Goal: Task Accomplishment & Management: Use online tool/utility

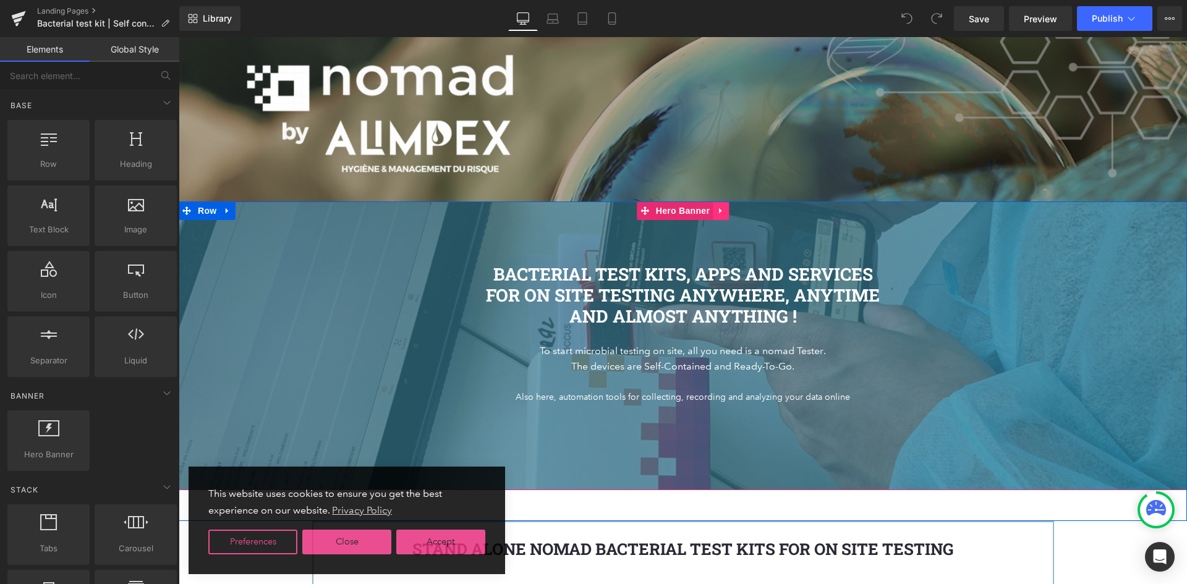
click at [717, 215] on icon at bounding box center [721, 210] width 9 height 9
click at [1163, 17] on button "View Live Page View with current Template Save Template to Library Schedule Pub…" at bounding box center [1170, 18] width 25 height 25
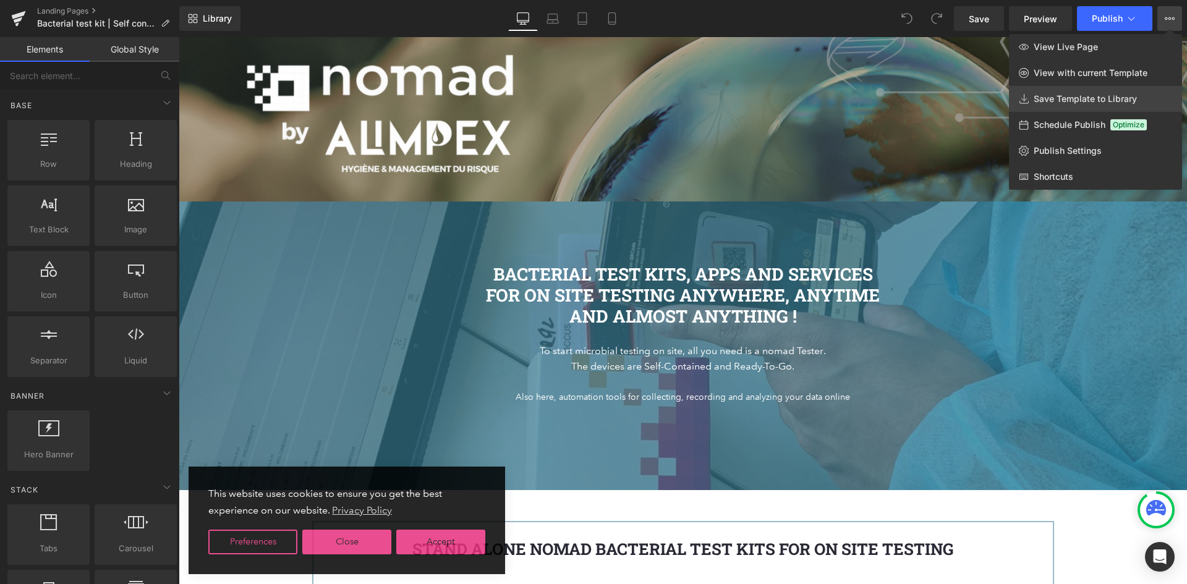
click at [1078, 98] on span "Save Template to Library" at bounding box center [1085, 98] width 103 height 11
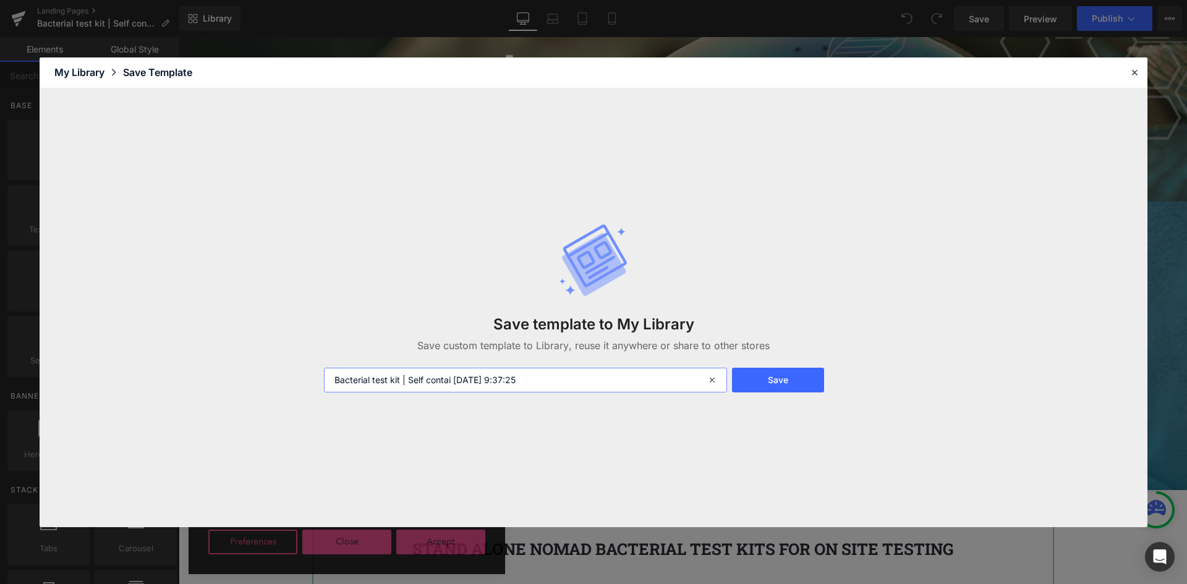
click at [571, 379] on input "Bacterial test kit | Self contai [DATE] 9:37:25" at bounding box center [525, 380] width 403 height 25
click at [1139, 71] on icon at bounding box center [1134, 72] width 11 height 11
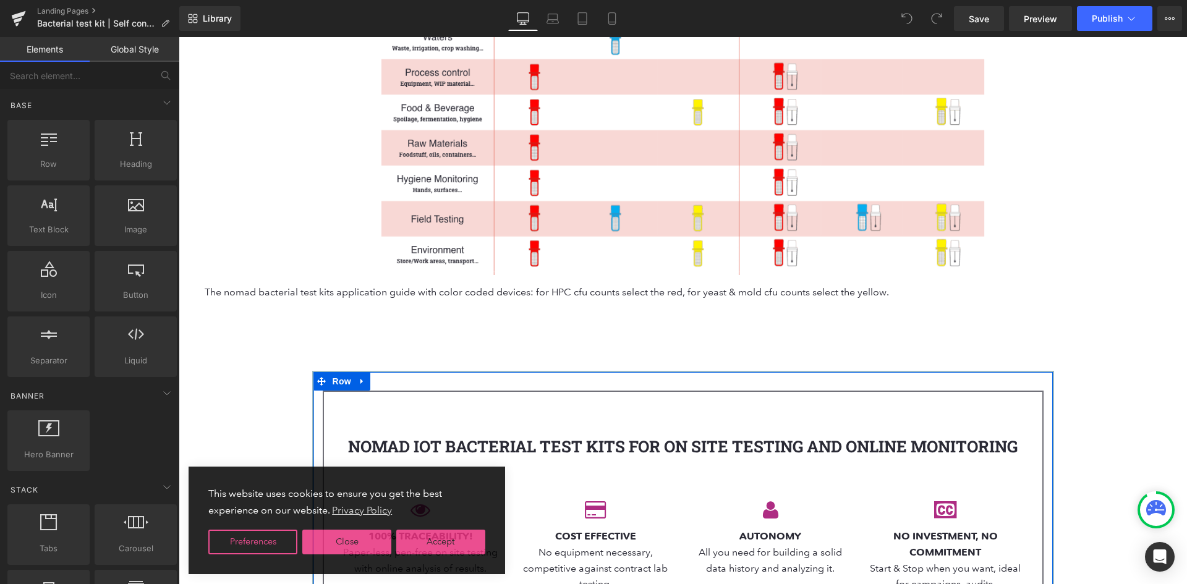
scroll to position [1732, 0]
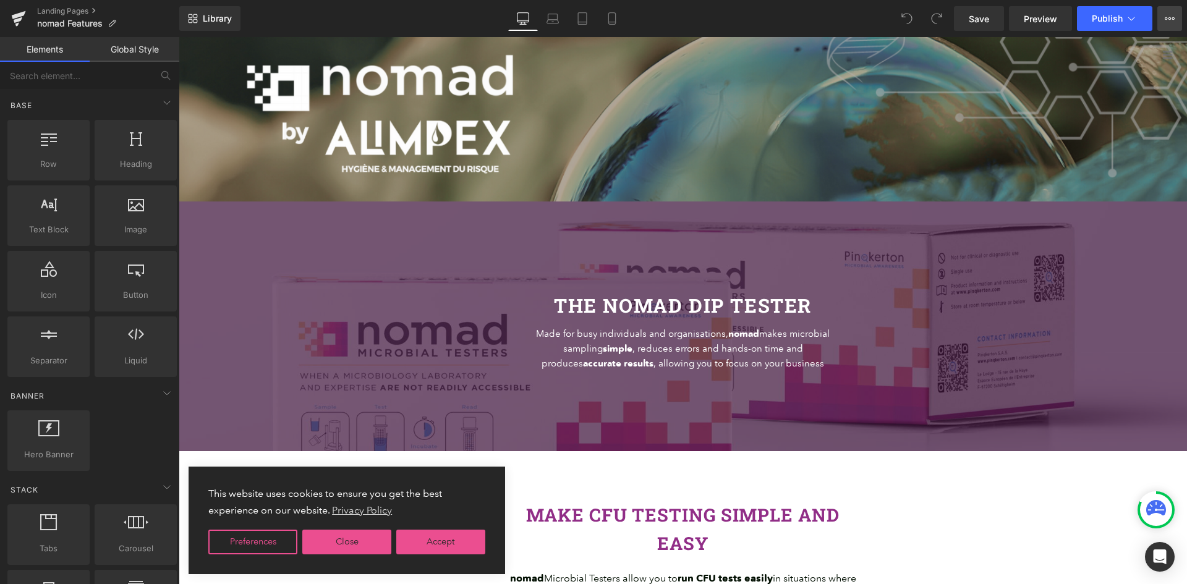
click at [1176, 18] on button "View Live Page View with current Template Save Template to Library Schedule Pub…" at bounding box center [1170, 18] width 25 height 25
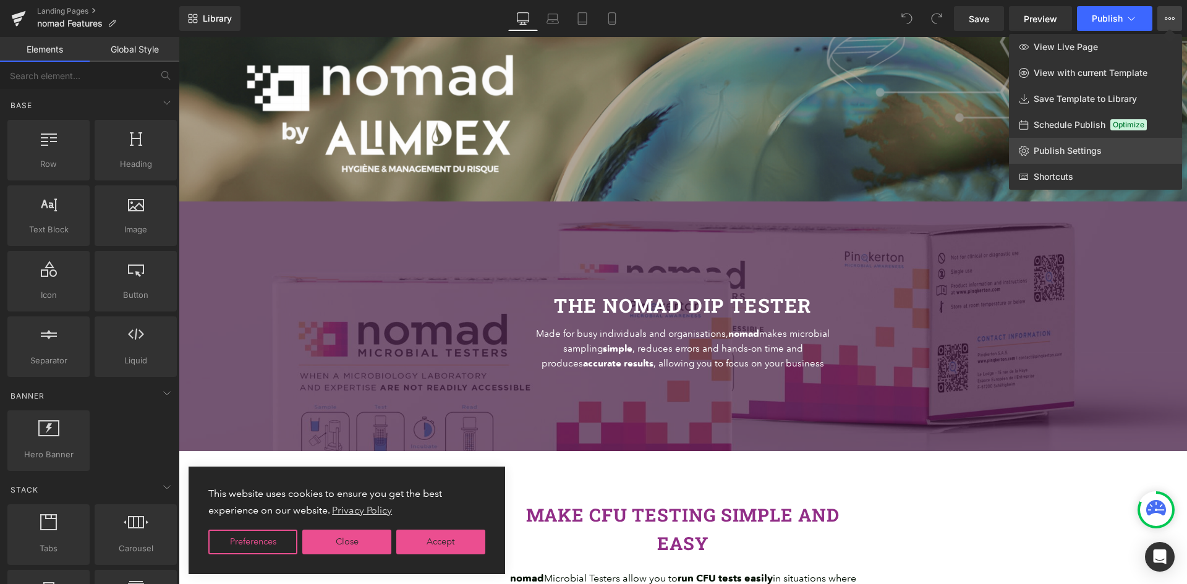
click at [1069, 147] on span "Publish Settings" at bounding box center [1068, 150] width 68 height 11
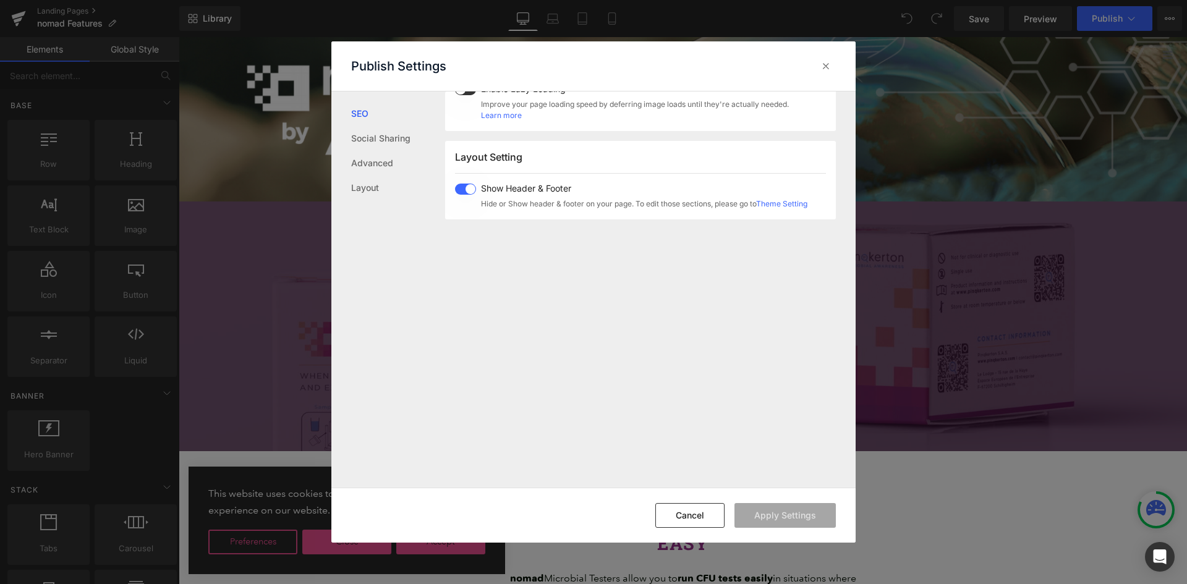
scroll to position [759, 0]
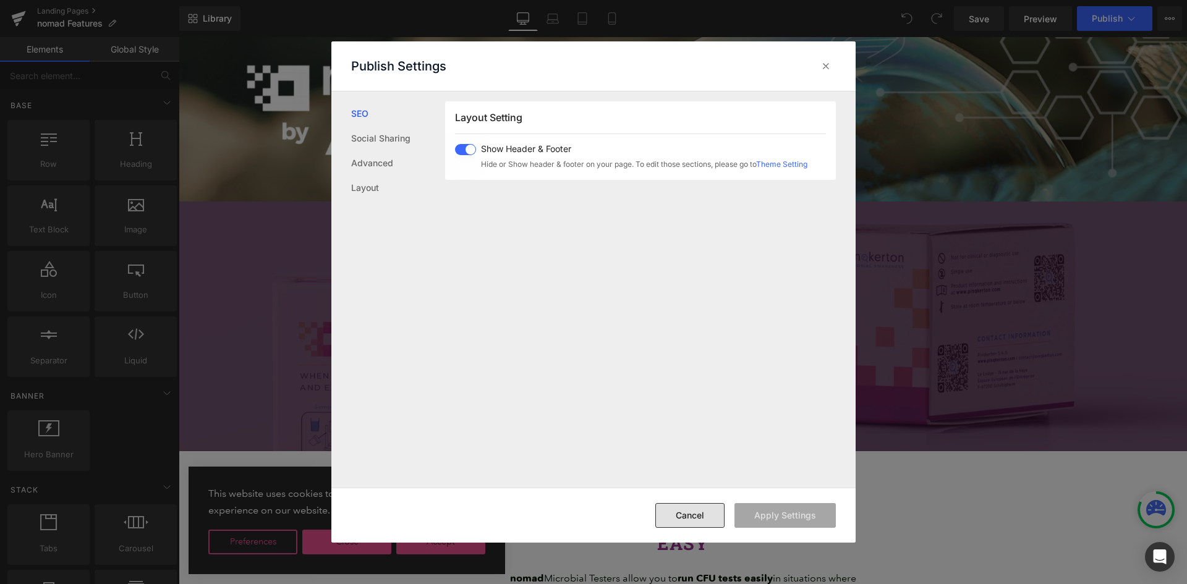
drag, startPoint x: 704, startPoint y: 526, endPoint x: 521, endPoint y: 481, distance: 188.1
click at [704, 526] on button "Cancel" at bounding box center [690, 515] width 69 height 25
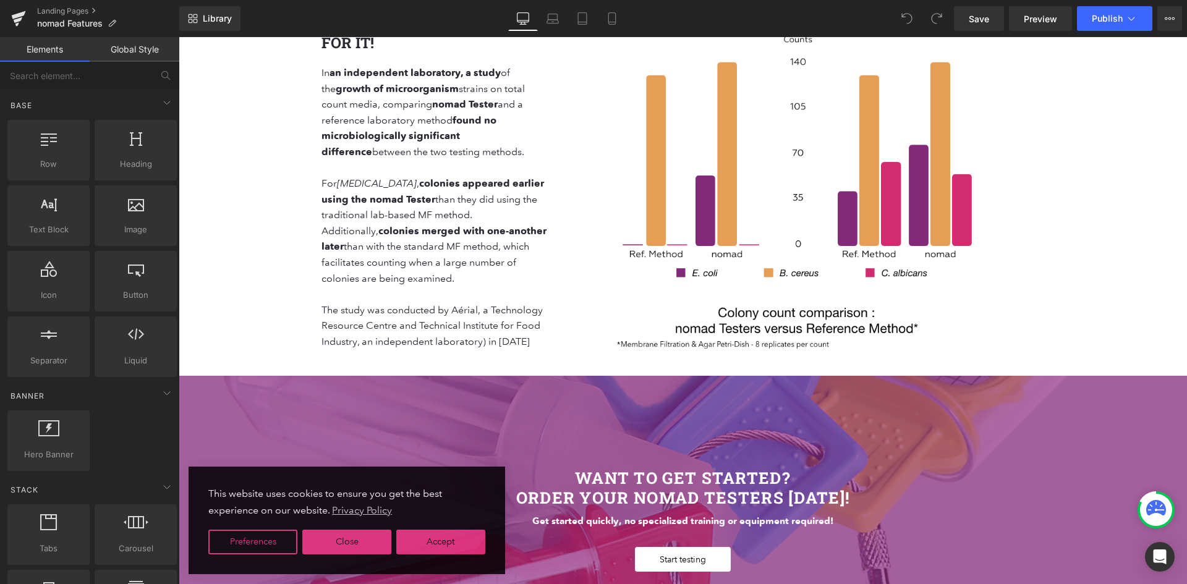
scroll to position [6244, 0]
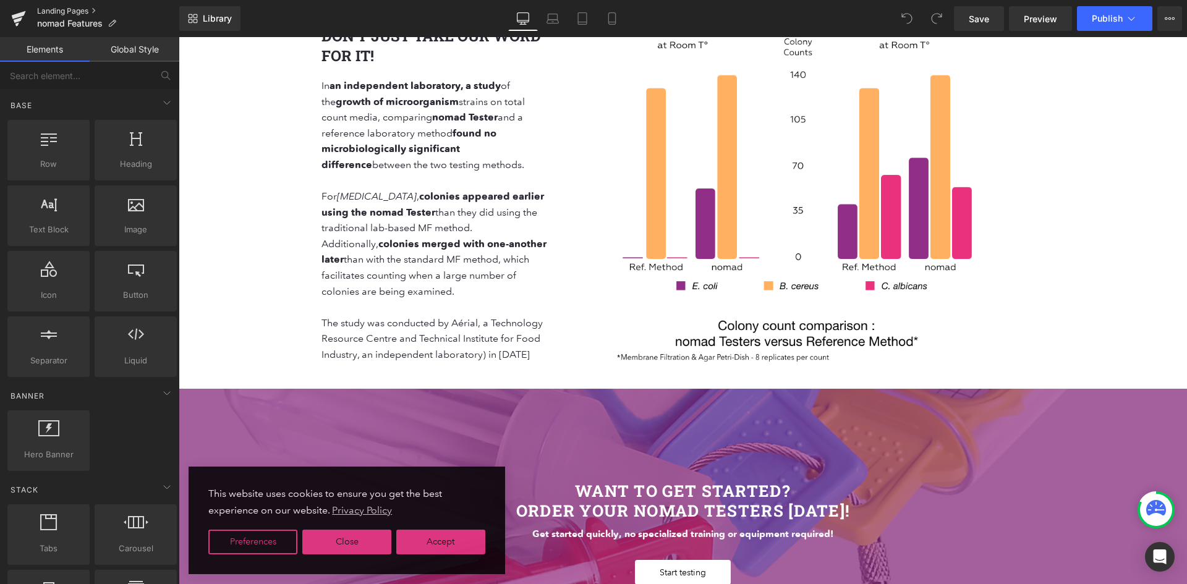
click at [51, 12] on link "Landing Pages" at bounding box center [108, 11] width 142 height 10
